Goal: Contribute content: Add original content to the website for others to see

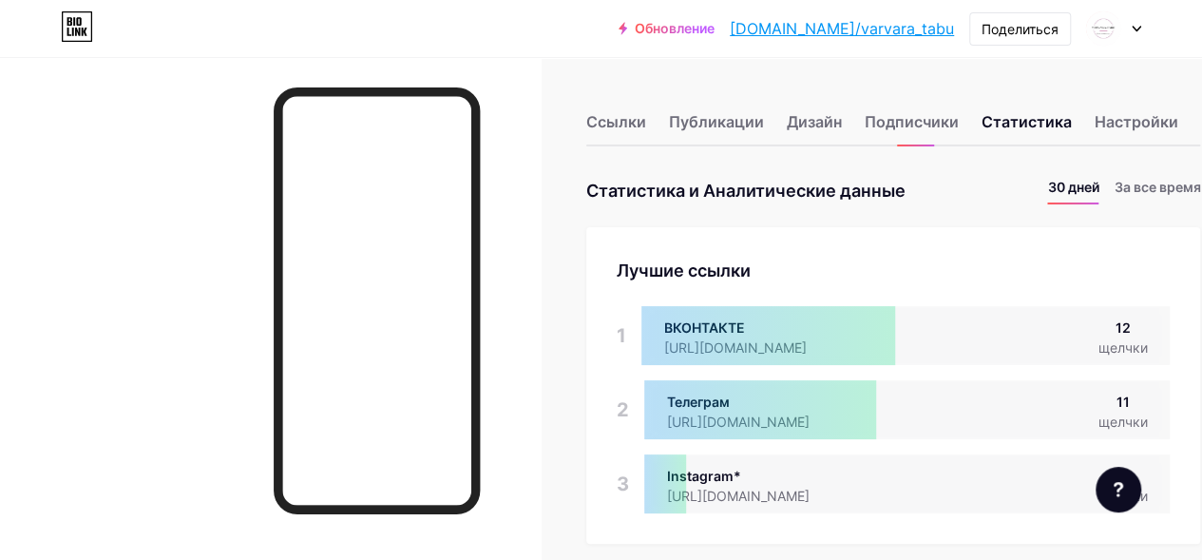
scroll to position [949755, 949113]
click at [903, 260] on div "Лучшие ссылки" at bounding box center [893, 271] width 553 height 26
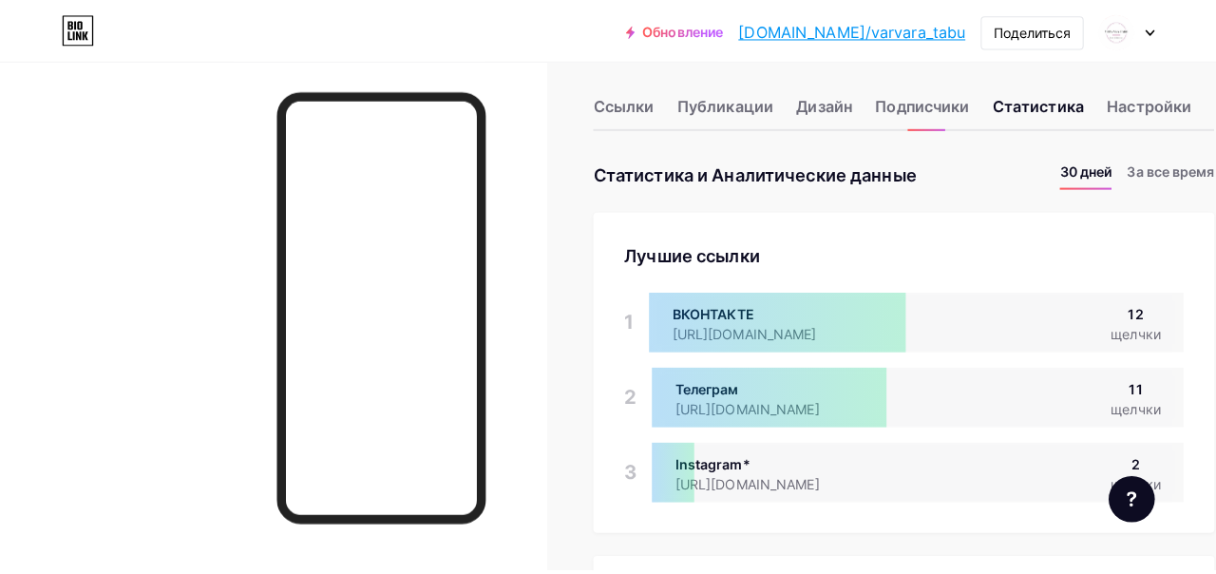
scroll to position [0, 0]
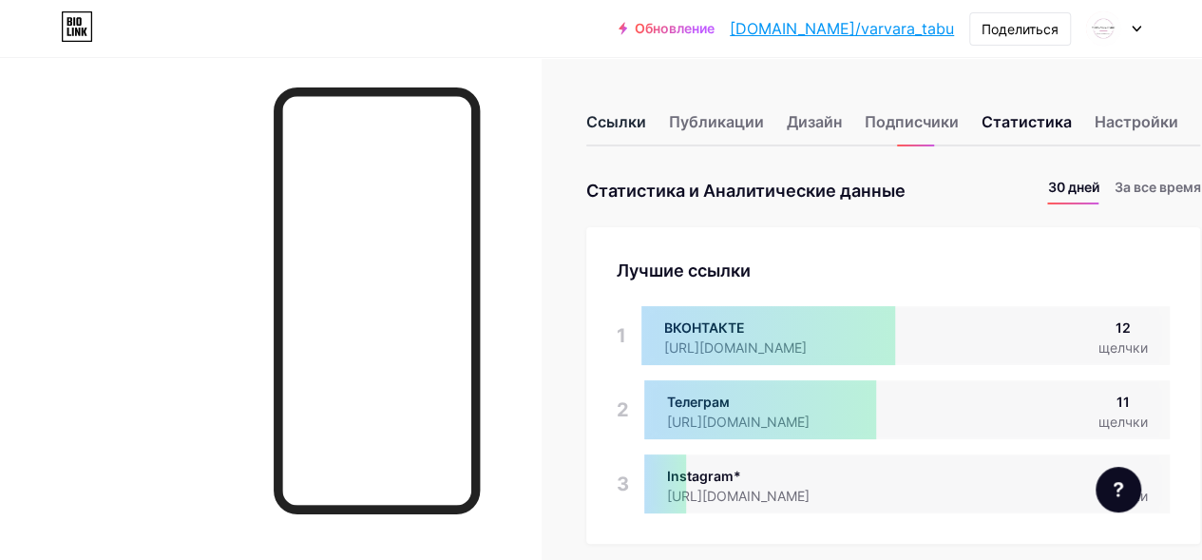
click at [615, 121] on ya-tr-span "Ссылки" at bounding box center [616, 121] width 60 height 19
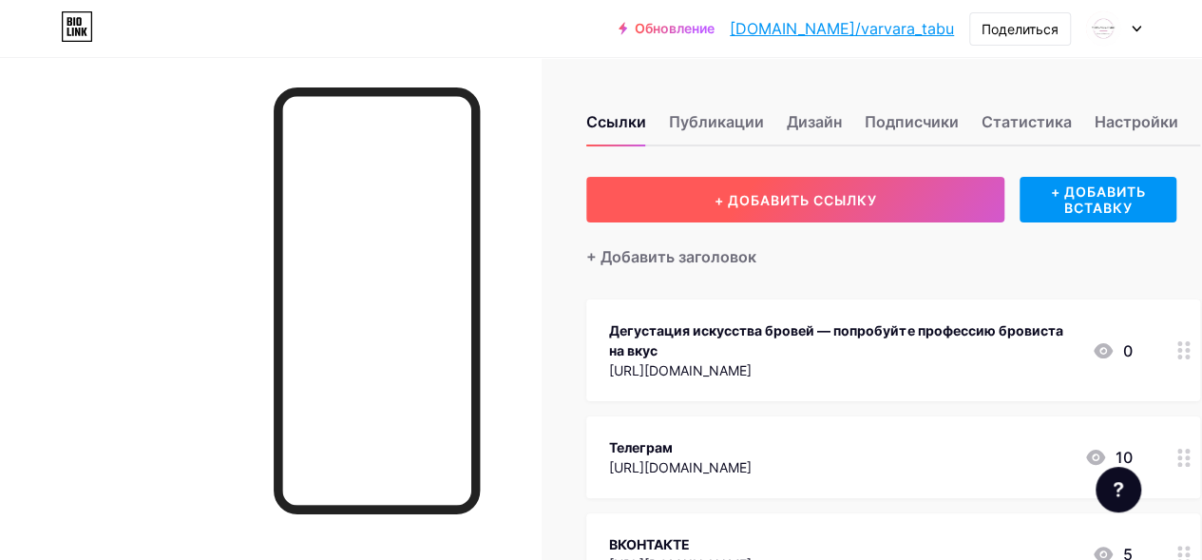
click at [831, 200] on ya-tr-span "+ ДОБАВИТЬ ССЫЛКУ" at bounding box center [796, 200] width 163 height 16
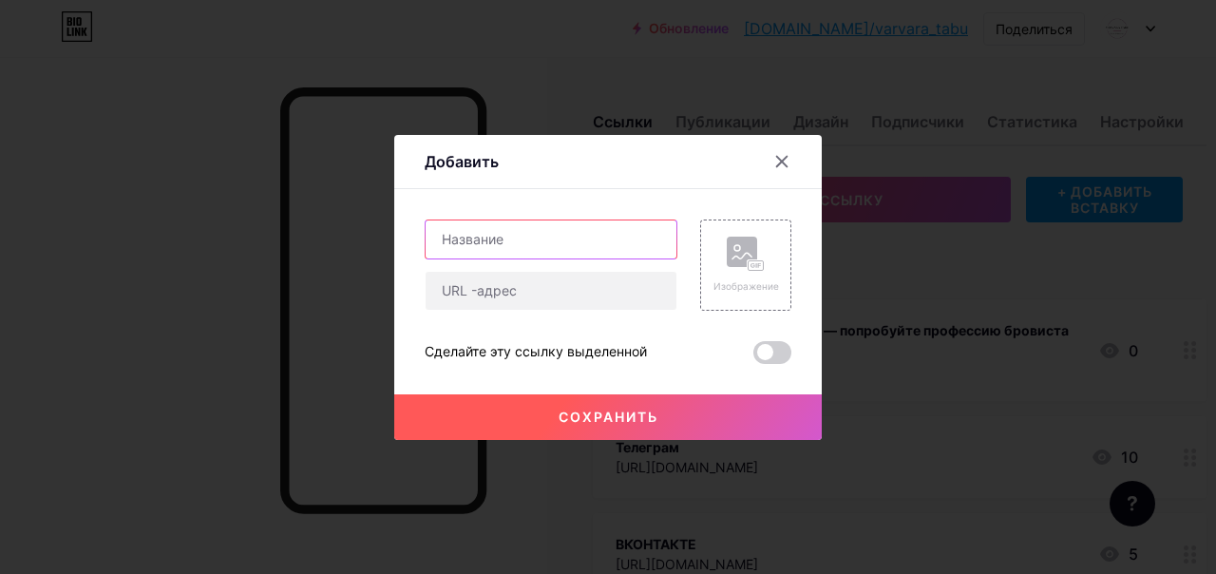
click at [532, 240] on input "text" at bounding box center [551, 239] width 251 height 38
type input "О"
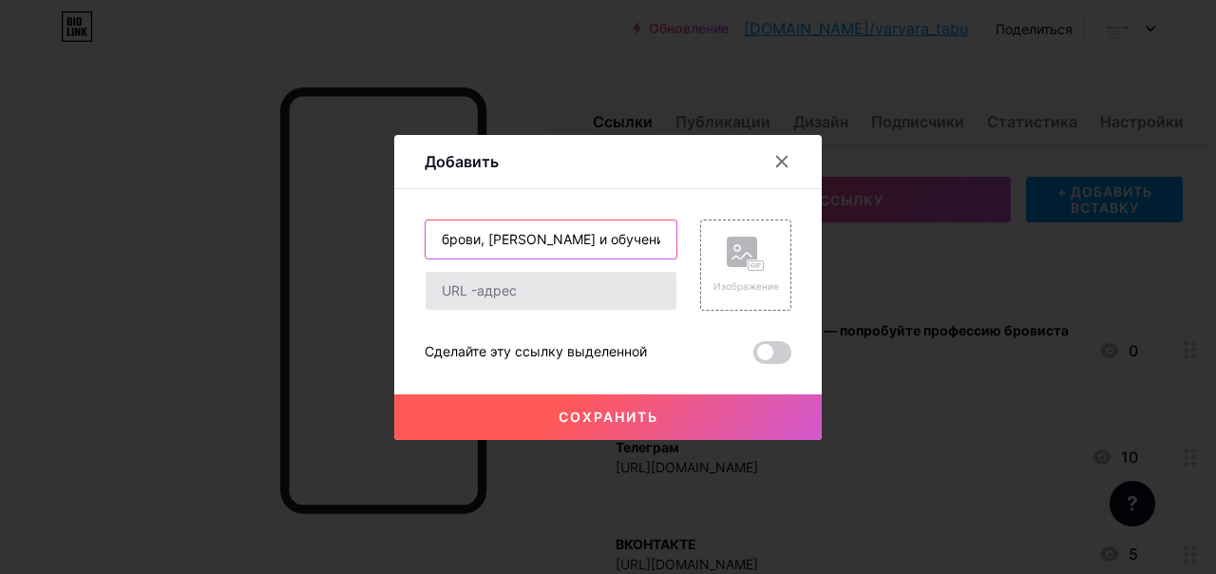
scroll to position [0, 163]
type input "Записаться ко мне на брови, [PERSON_NAME] и обучение для себя"
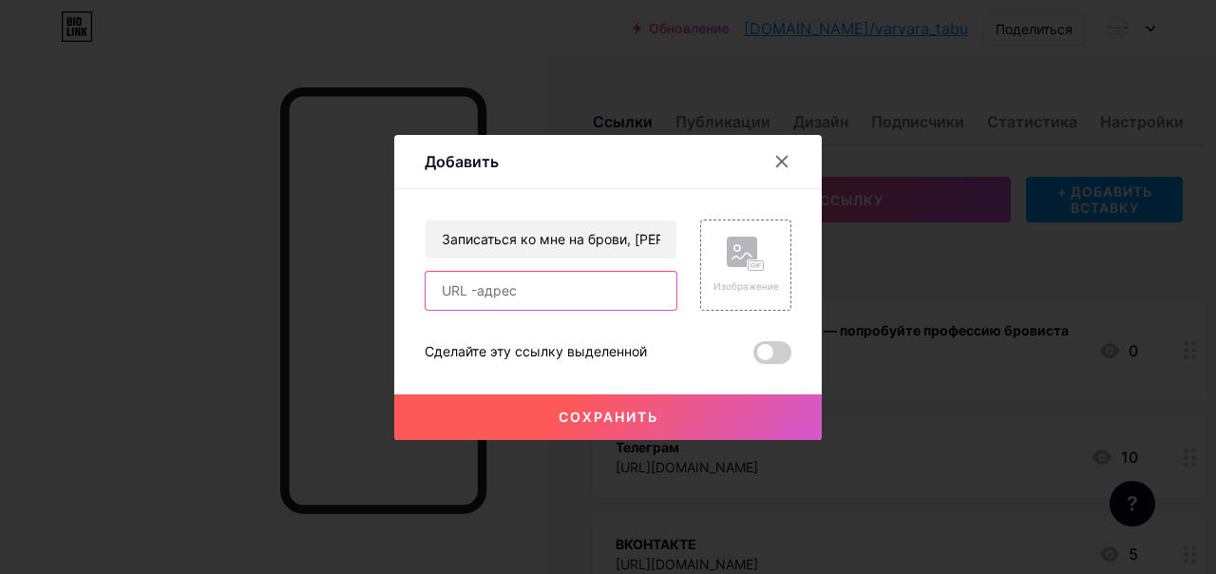
click at [545, 294] on input "text" at bounding box center [551, 291] width 251 height 38
paste input "Записаться на брови, перенести запись или отменить можно по ссылке 🌸 [URL][DOMA…"
click at [591, 412] on ya-tr-span "Сохранить" at bounding box center [609, 417] width 100 height 16
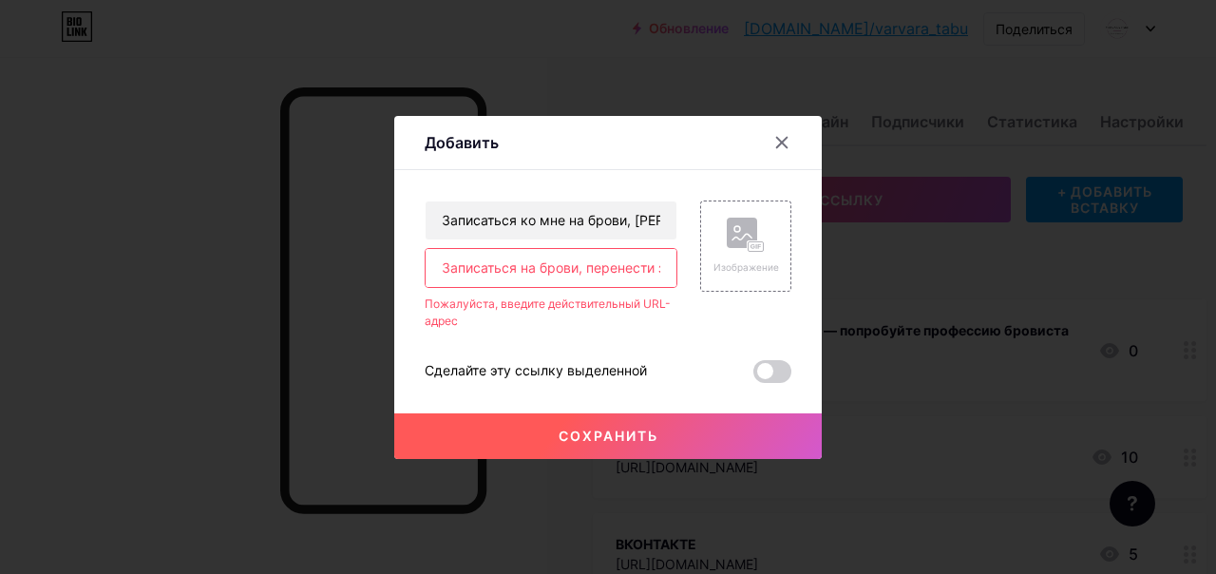
paste input "Записаться на брови, перенести запись или отменить можно по ссылке 🌸 [URL][DOMA…"
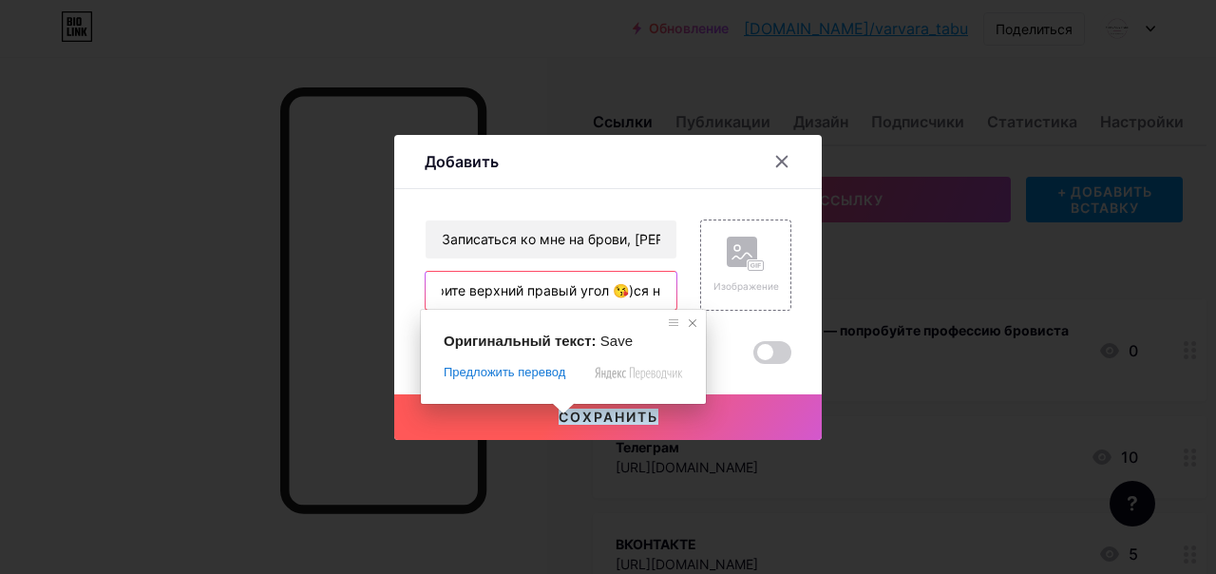
type input "ЗаписатьЗаписаться на брови, перенести запись или отменить можно по ссылке 🌸 [U…"
click at [693, 321] on span at bounding box center [692, 323] width 19 height 19
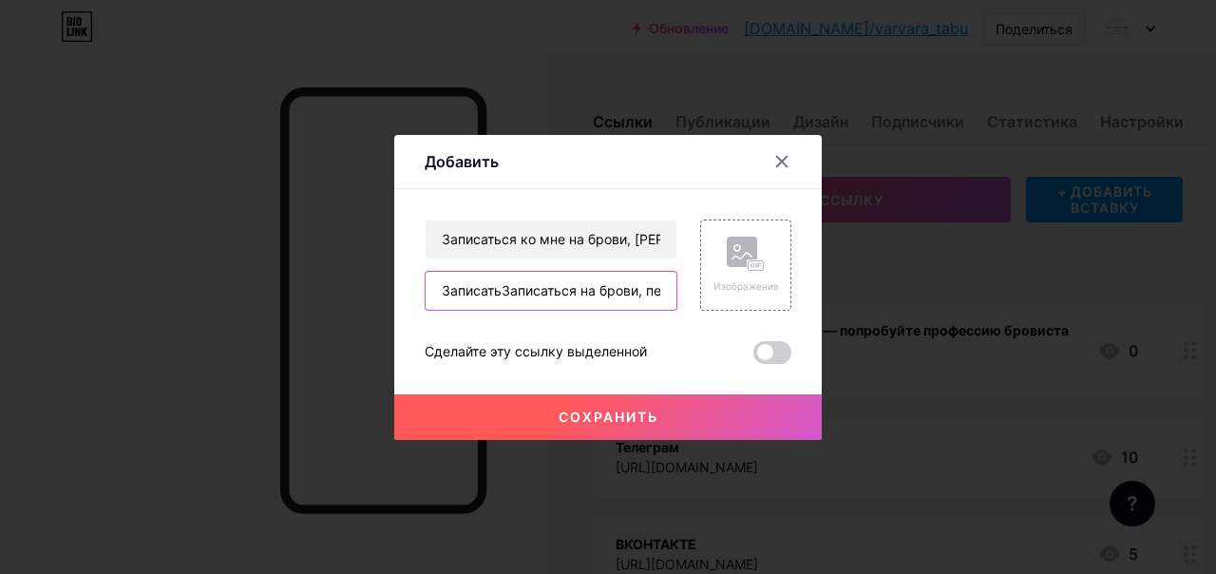
click at [669, 291] on input "ЗаписатьЗаписаться на брови, перенести запись или отменить можно по ссылке 🌸 [U…" at bounding box center [551, 291] width 251 height 38
drag, startPoint x: 669, startPoint y: 290, endPoint x: 650, endPoint y: 289, distance: 19.0
click at [650, 289] on input "ЗаписатьЗаписаться на брови, перенести запись или отменить можно по ссылке 🌸 [U…" at bounding box center [551, 291] width 251 height 38
paste input "[URL][DOMAIN_NAME]"
type input "[URL][DOMAIN_NAME]"
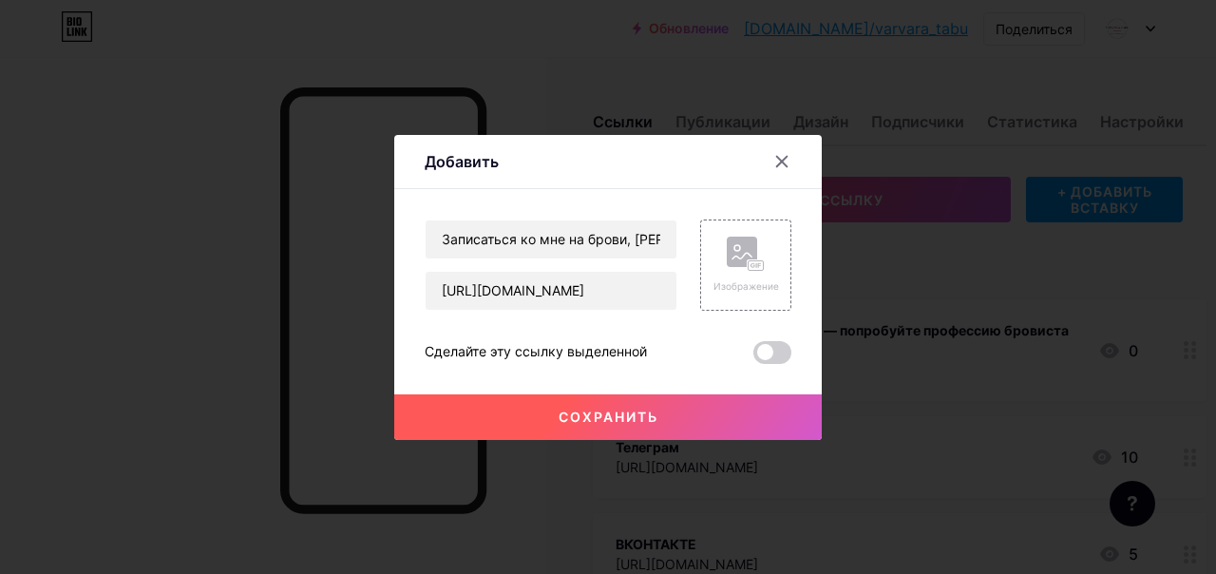
click at [660, 416] on button "Сохранить" at bounding box center [608, 417] width 428 height 46
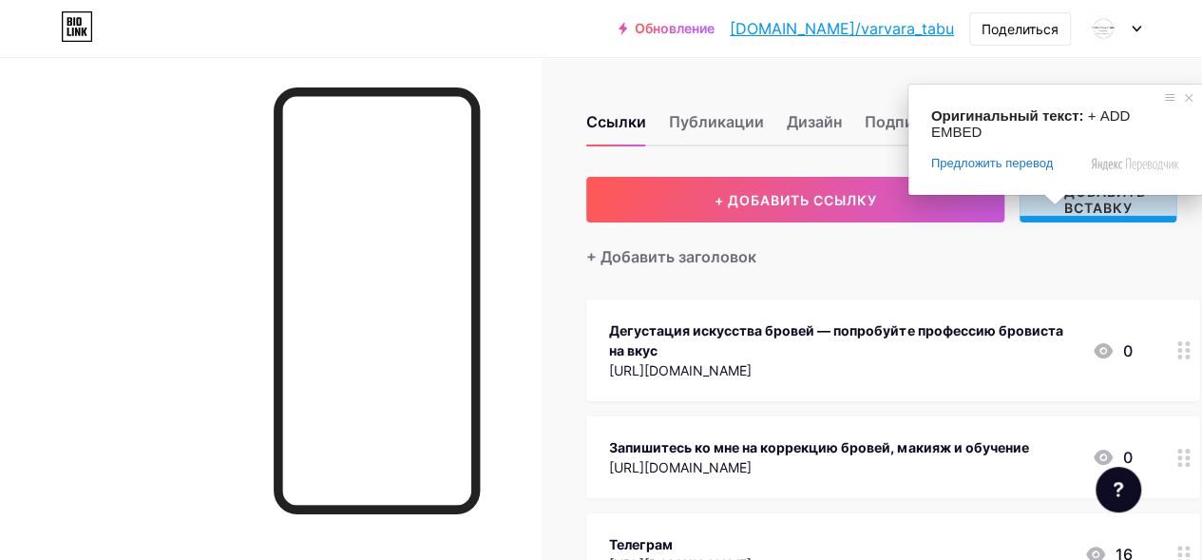
click at [1070, 204] on ya-tr-span "+ ДОБАВИТЬ ВСТАВКУ" at bounding box center [1098, 199] width 157 height 32
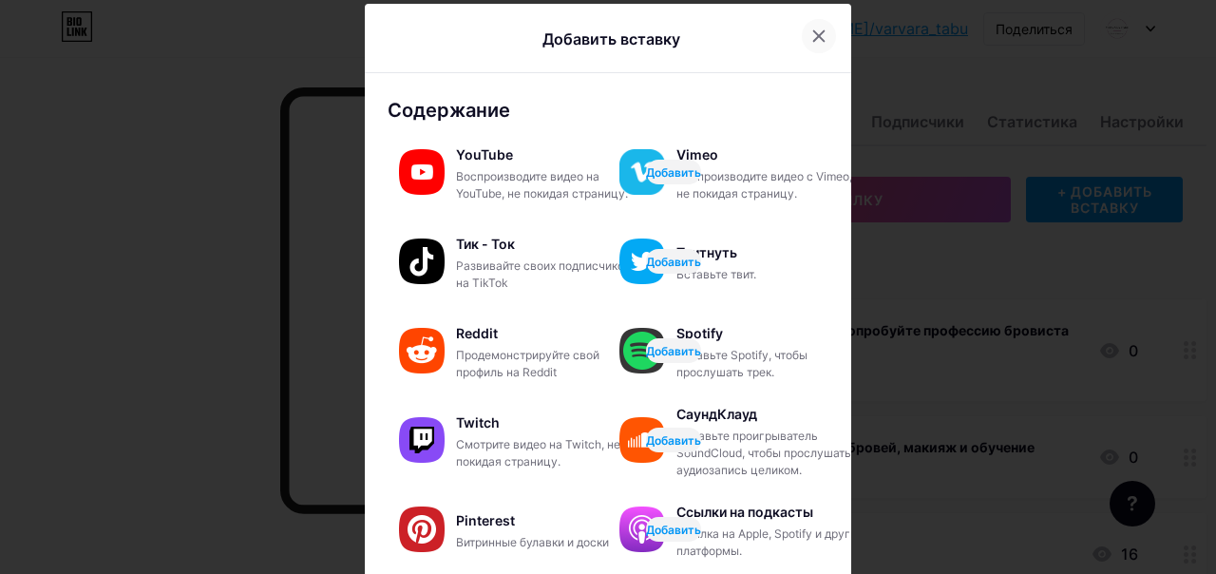
click at [803, 23] on div at bounding box center [819, 36] width 34 height 34
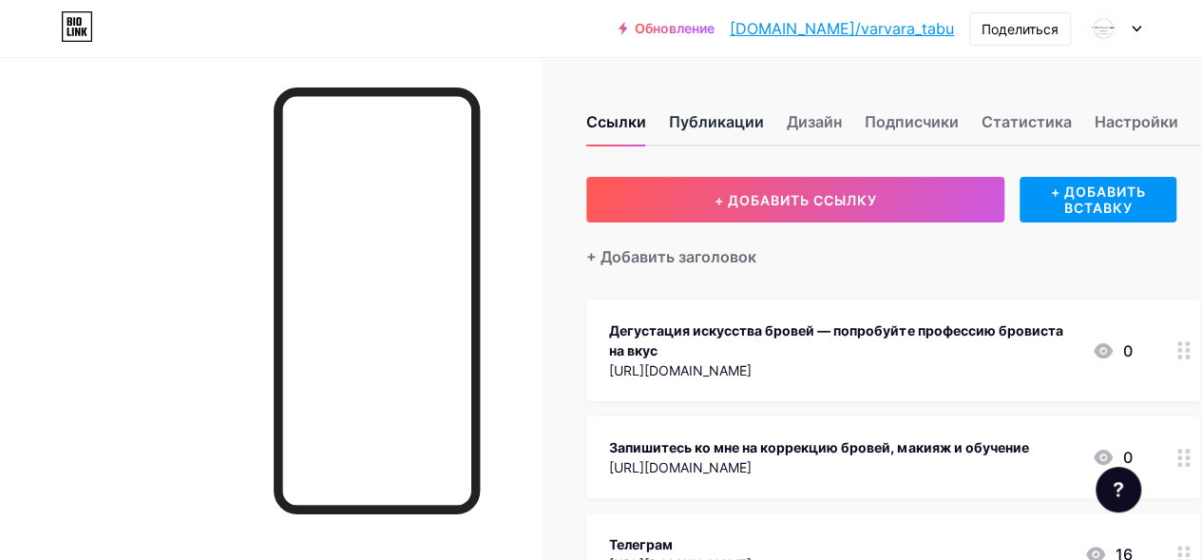
click at [720, 122] on ya-tr-span "Публикации" at bounding box center [716, 121] width 95 height 23
click at [717, 125] on ya-tr-span "Публикации" at bounding box center [716, 121] width 95 height 23
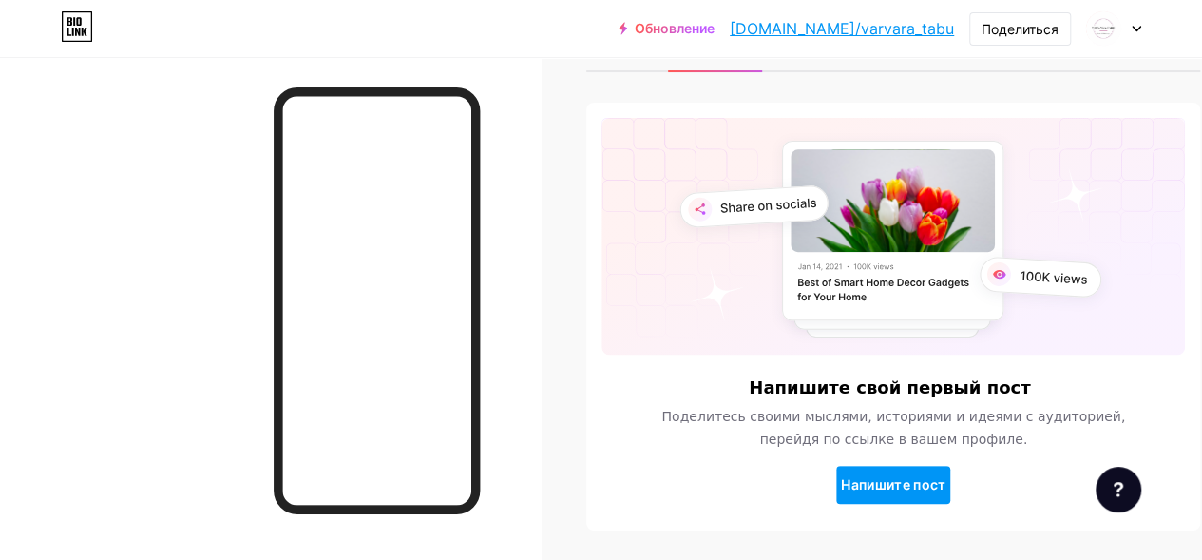
scroll to position [138, 0]
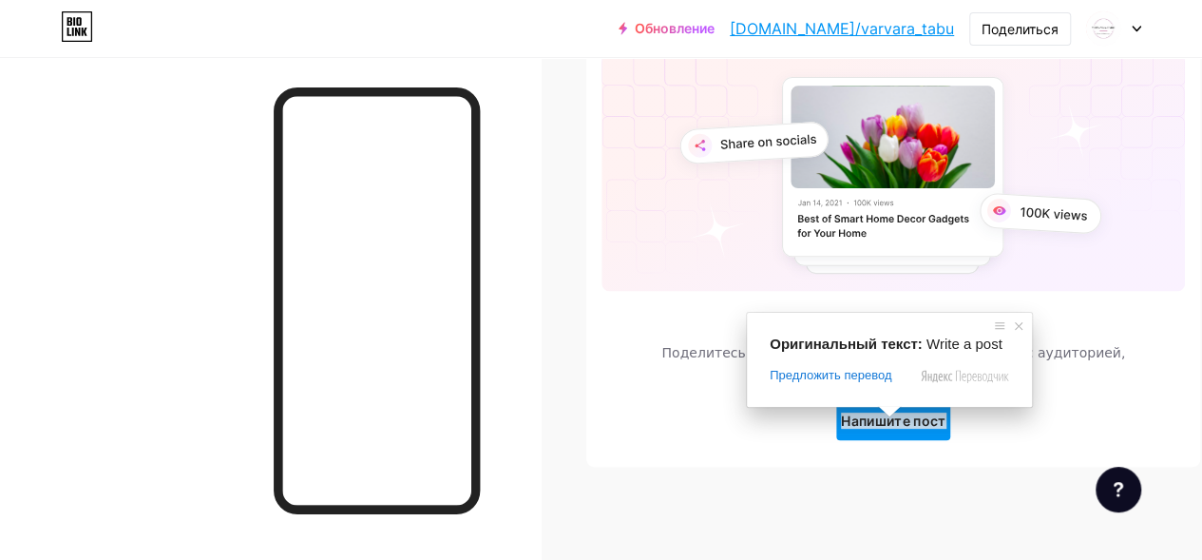
click at [894, 417] on span at bounding box center [889, 411] width 25 height 11
click at [874, 427] on ya-tr-span "Напишите пост" at bounding box center [893, 420] width 105 height 16
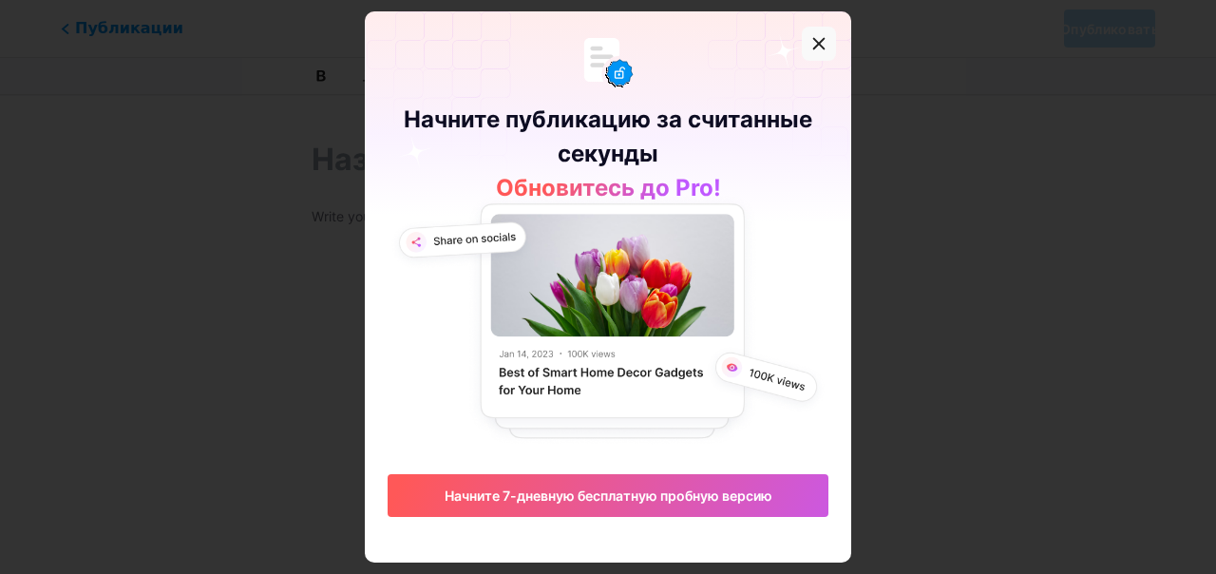
click at [825, 44] on icon at bounding box center [819, 43] width 15 height 15
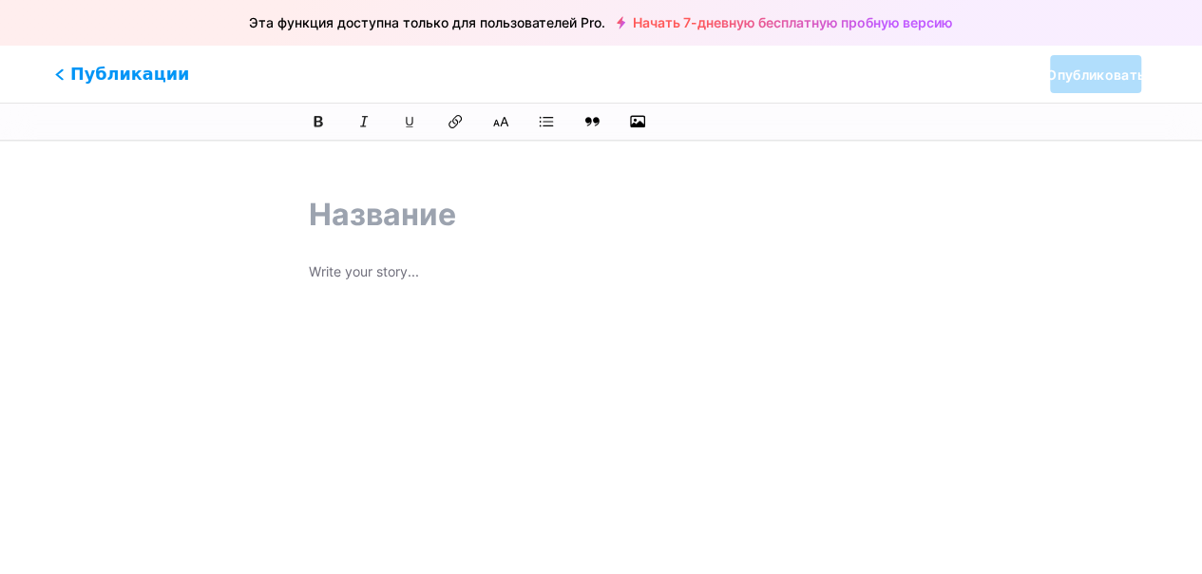
click at [68, 74] on span "Публикации" at bounding box center [122, 74] width 135 height 25
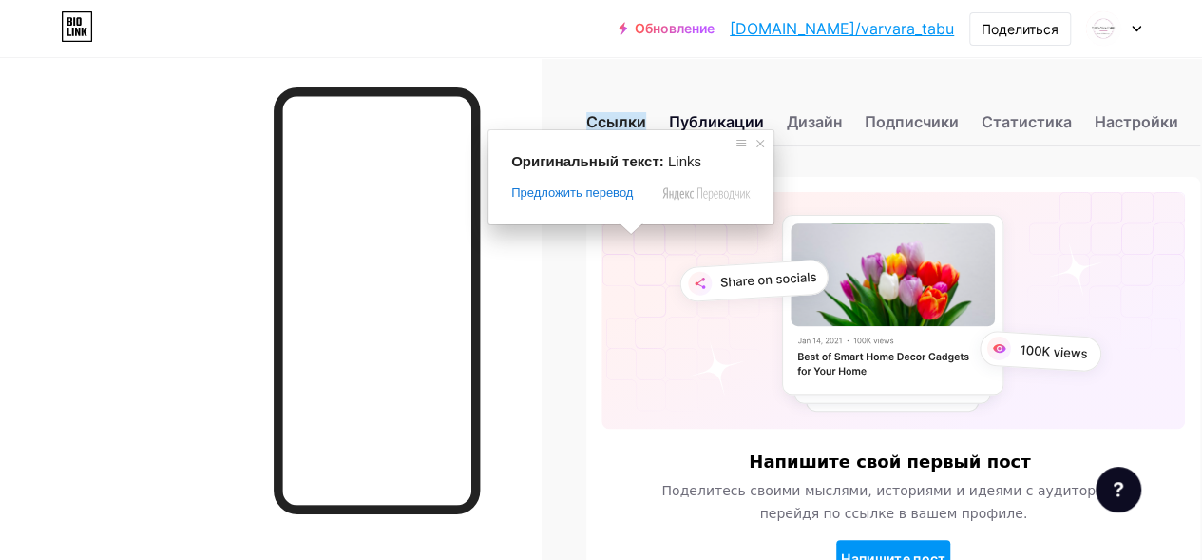
click at [631, 118] on ya-tr-span "Ссылки" at bounding box center [616, 121] width 60 height 19
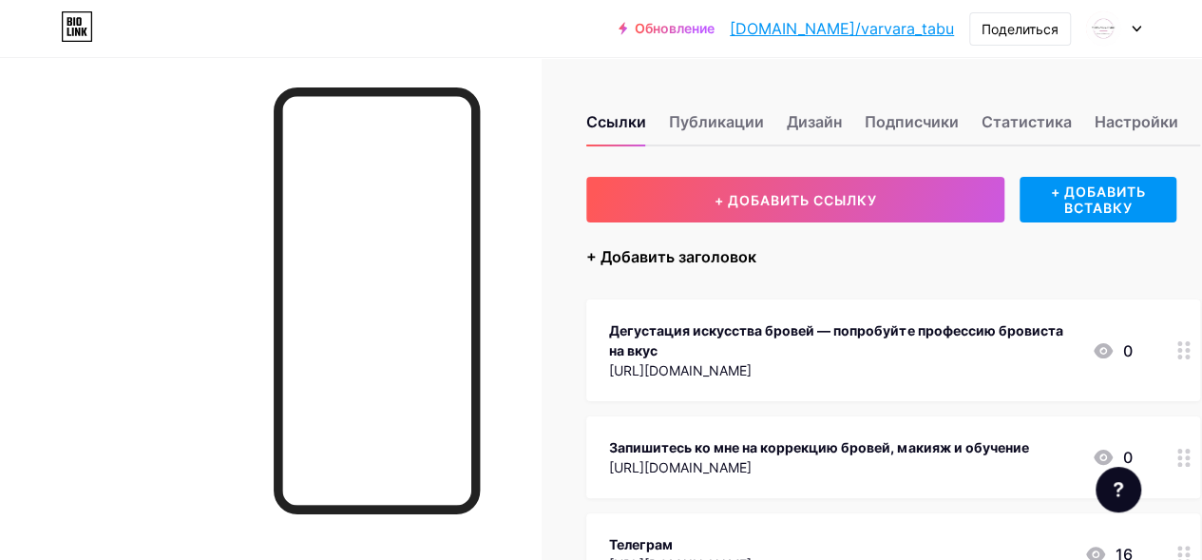
click at [715, 257] on ya-tr-span "+ Добавить заголовок" at bounding box center [671, 256] width 170 height 23
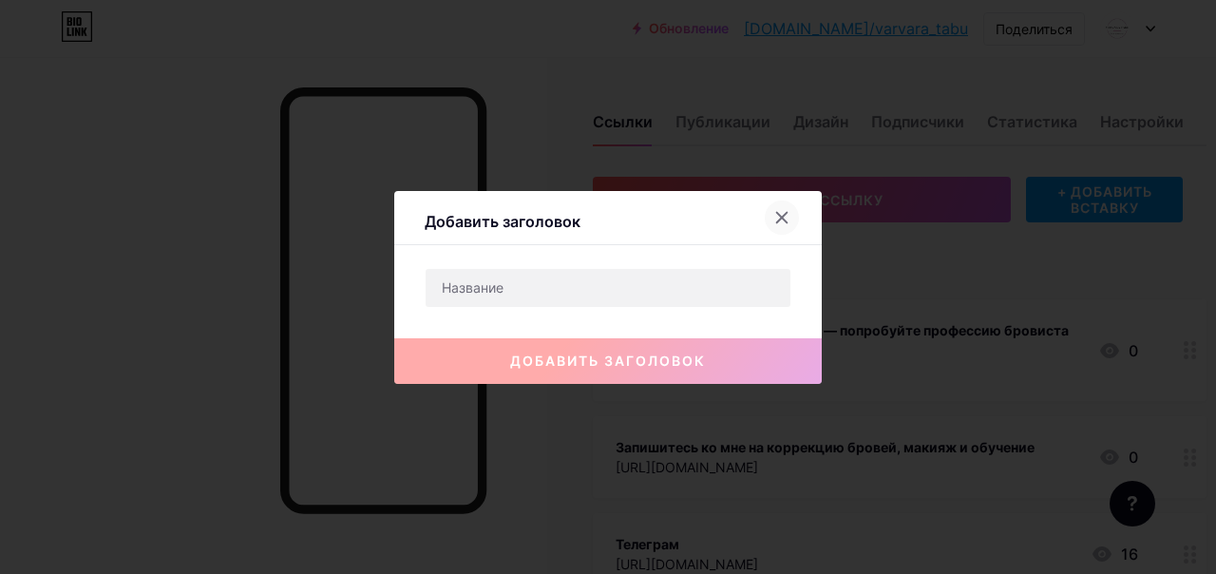
click at [788, 210] on icon at bounding box center [782, 217] width 15 height 15
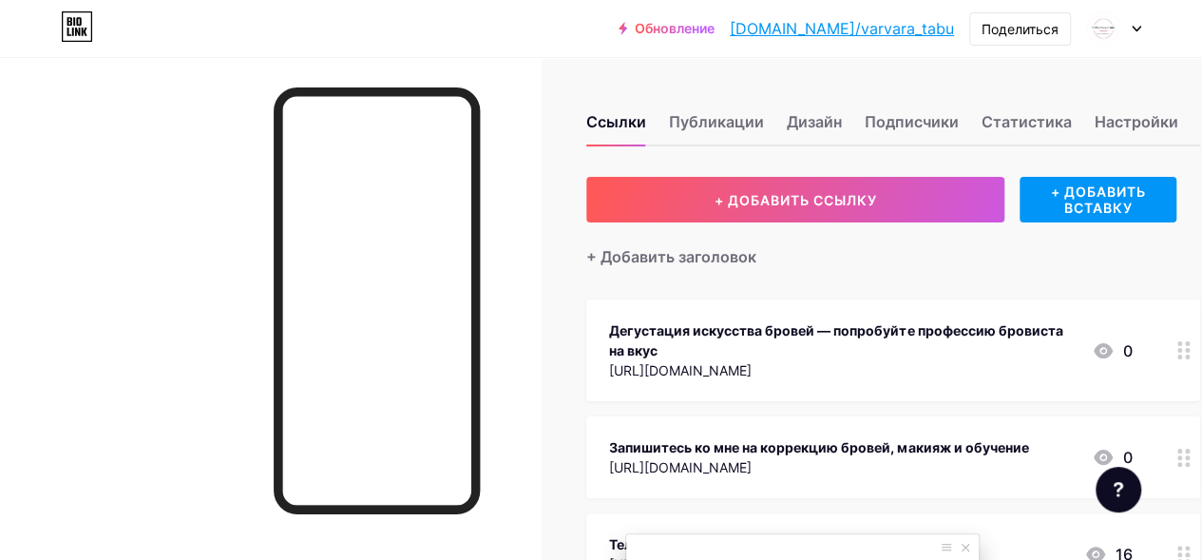
scroll to position [190, 0]
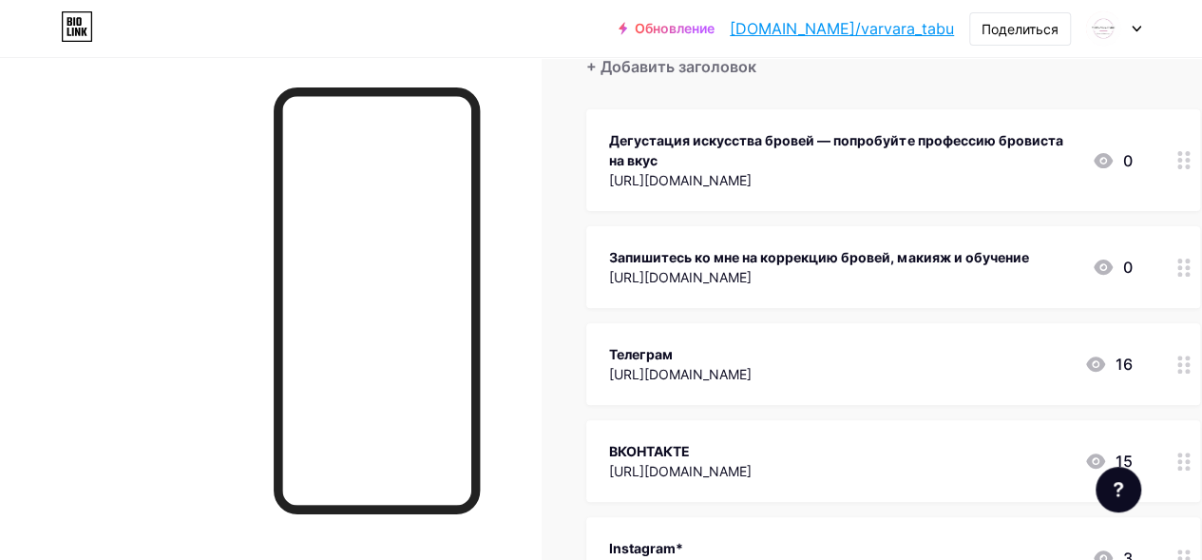
click at [1188, 269] on icon at bounding box center [1183, 267] width 13 height 18
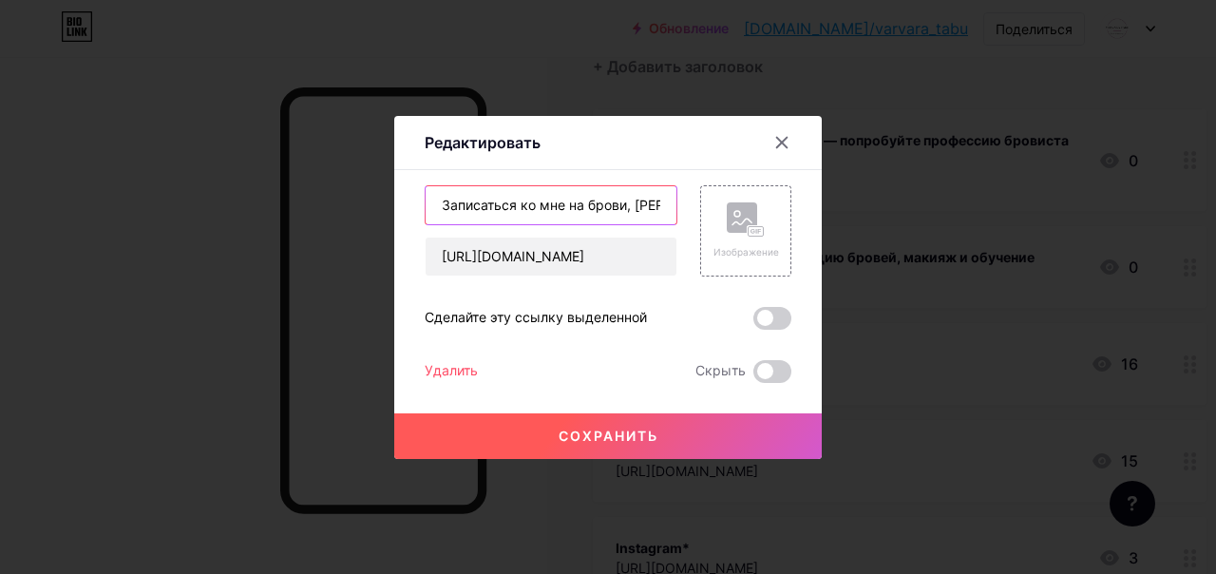
click at [645, 203] on input "Записаться ко мне на брови, [PERSON_NAME] и обучение для себя" at bounding box center [551, 205] width 251 height 38
click at [615, 443] on span "Сохранить" at bounding box center [609, 436] width 100 height 16
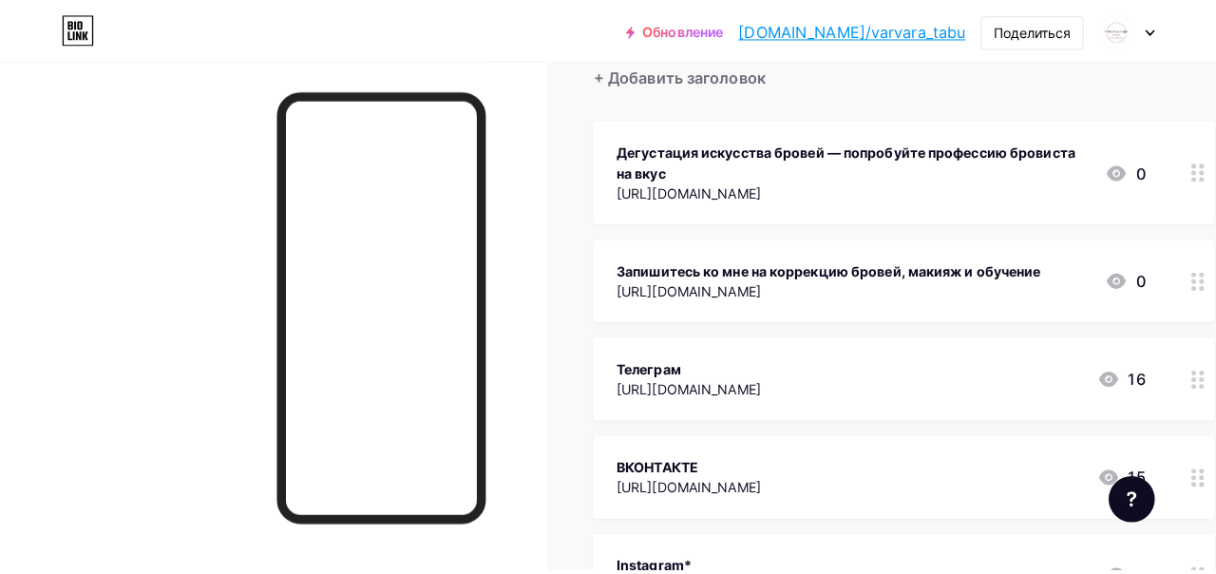
scroll to position [285, 0]
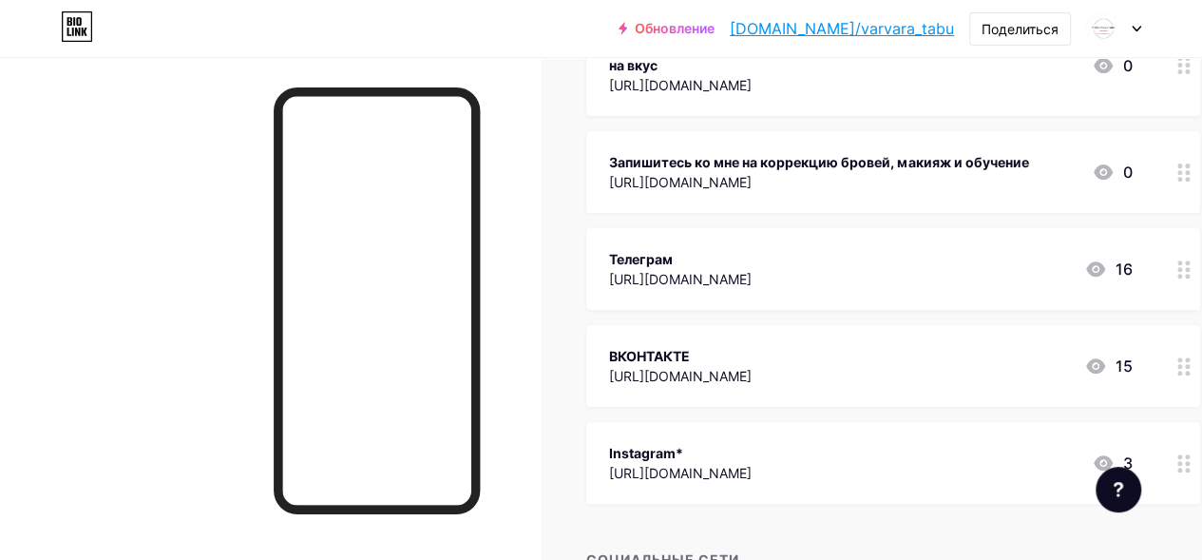
click at [795, 185] on div "[URL][DOMAIN_NAME]" at bounding box center [818, 182] width 419 height 20
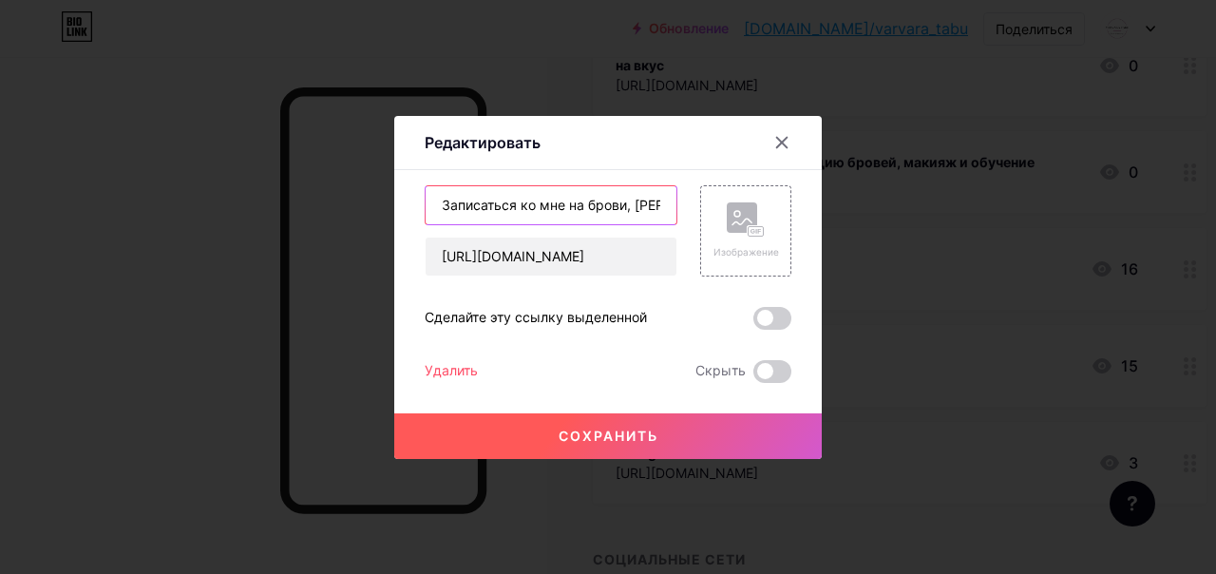
click at [665, 208] on input "Записаться ко мне на брови, [PERSON_NAME] и обучение для себя" at bounding box center [551, 205] width 251 height 38
type input "Записаться ко мне на брови, [PERSON_NAME] и обучение для себя"
click at [584, 430] on ya-tr-span "Сохранить" at bounding box center [609, 436] width 100 height 16
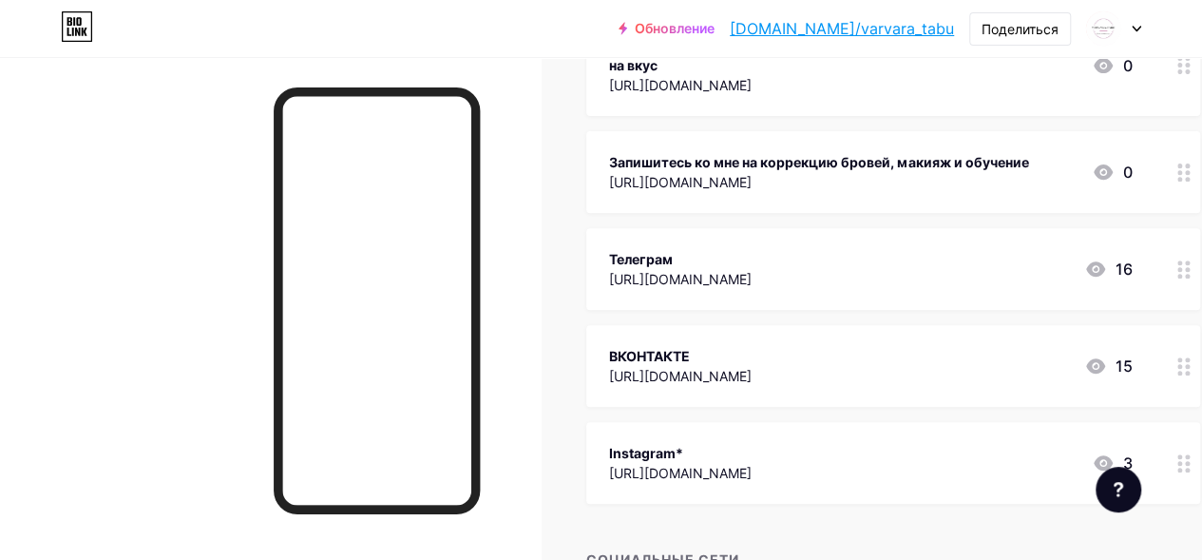
click at [832, 162] on ya-tr-span "Запишитесь ко мне на коррекцию бровей, макияж и обучение" at bounding box center [818, 162] width 419 height 16
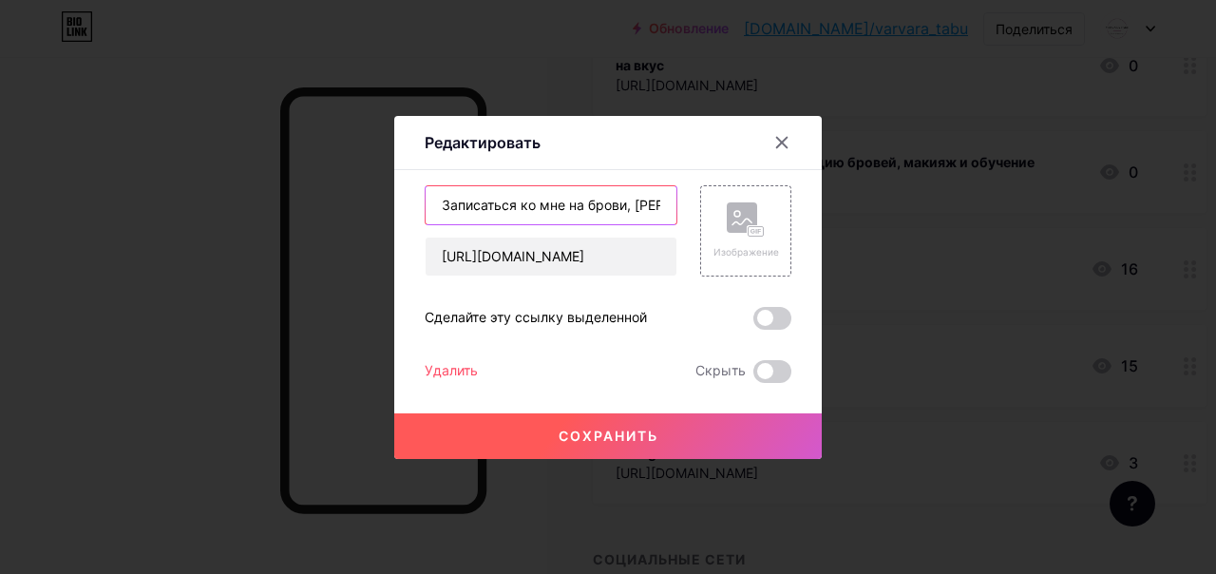
click at [650, 208] on input "Записаться ко мне на брови, [PERSON_NAME] и обучение для себя" at bounding box center [551, 205] width 251 height 38
click at [602, 437] on ya-tr-span "Сохранить" at bounding box center [609, 436] width 100 height 16
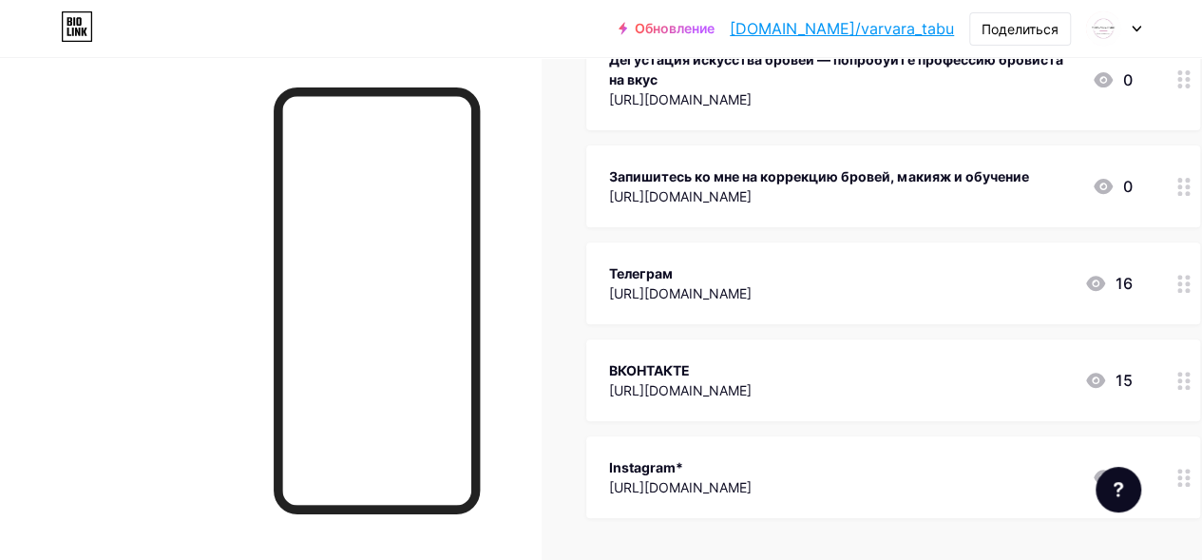
scroll to position [0, 0]
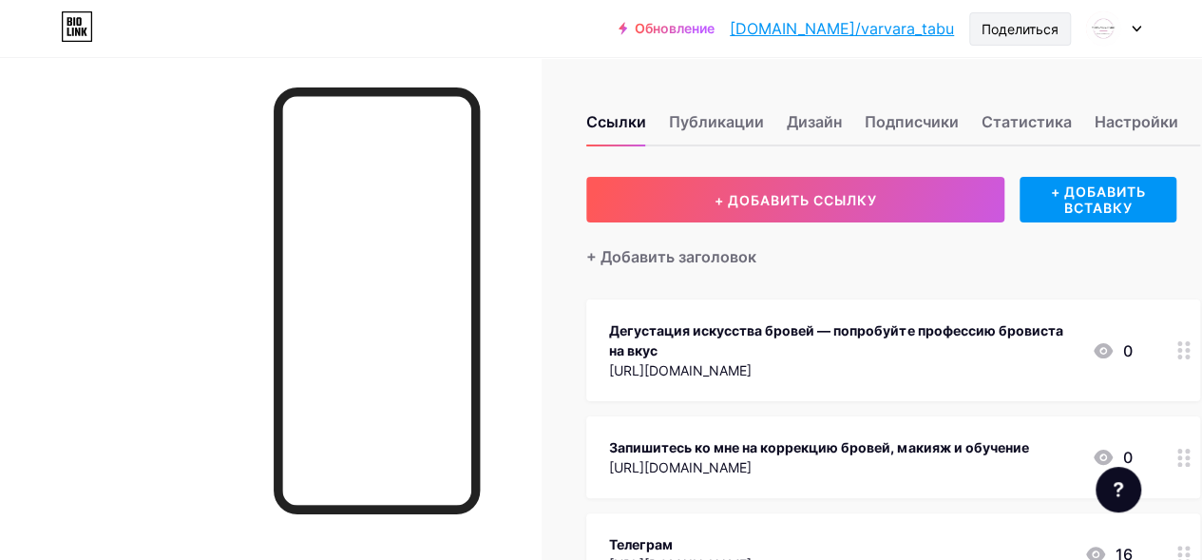
click at [1005, 31] on ya-tr-span "Поделиться" at bounding box center [1020, 29] width 77 height 16
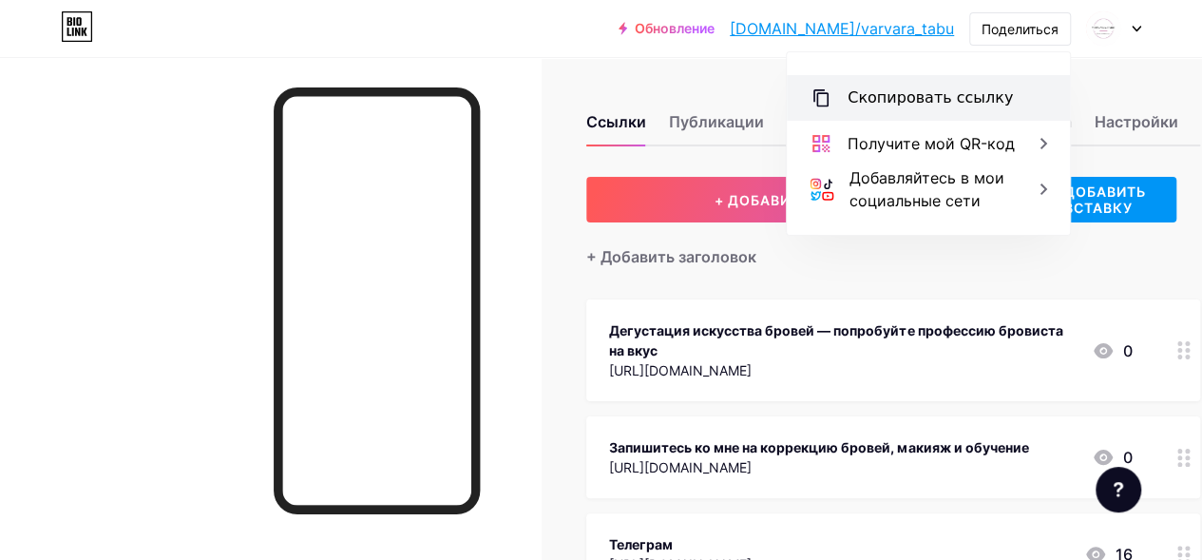
click at [905, 103] on ya-tr-span "Скопировать ссылку" at bounding box center [930, 97] width 165 height 18
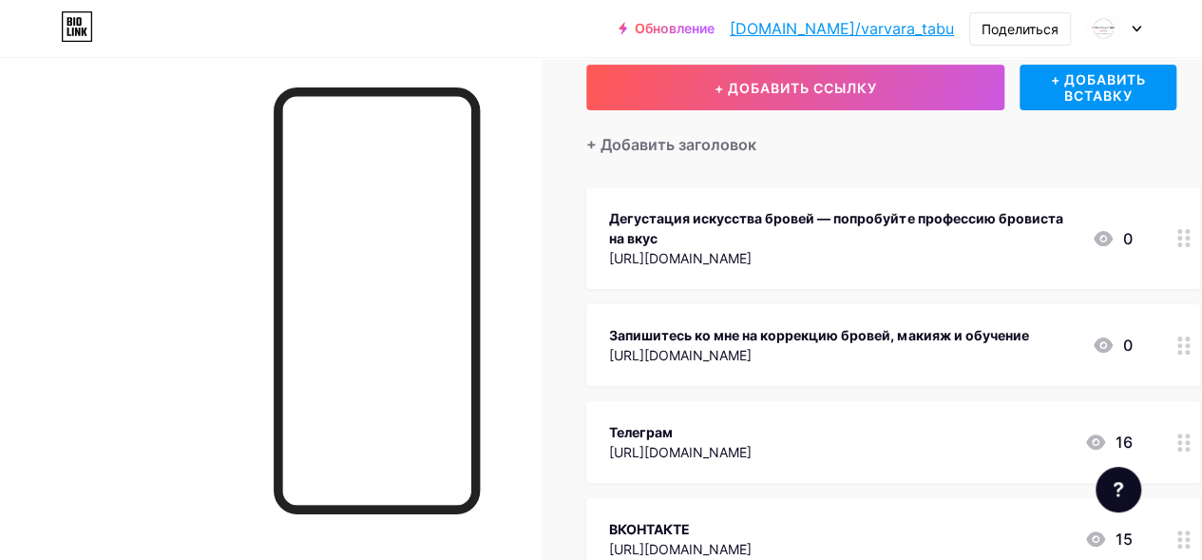
scroll to position [95, 0]
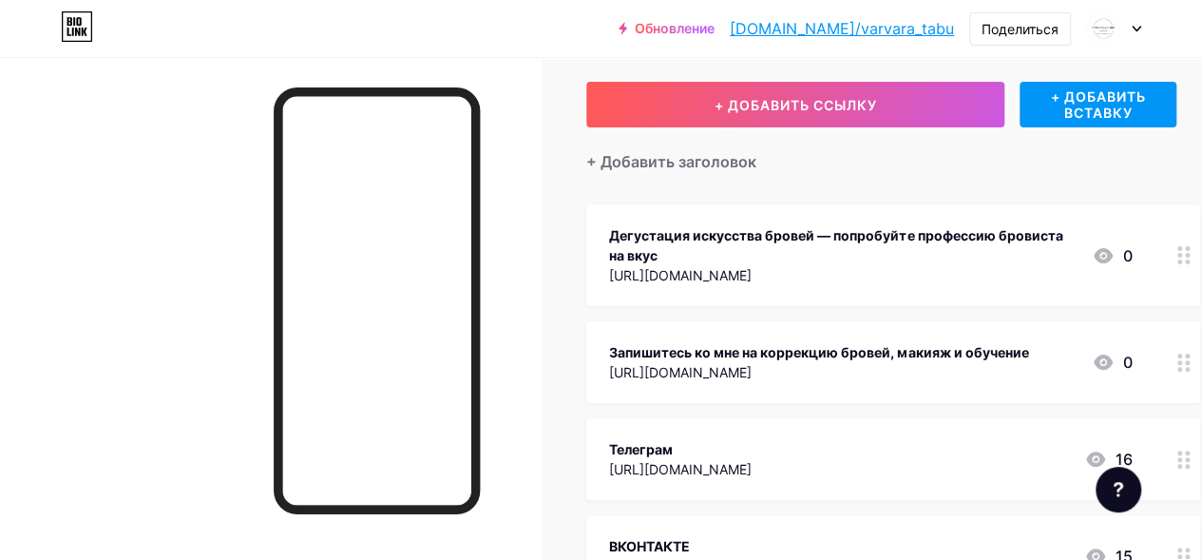
click at [450, 36] on div "Обновление [DOMAIN_NAME]/varvar... [DOMAIN_NAME]/varvara_tabu Поделиться Switch…" at bounding box center [601, 28] width 1202 height 34
